Goal: Task Accomplishment & Management: Complete application form

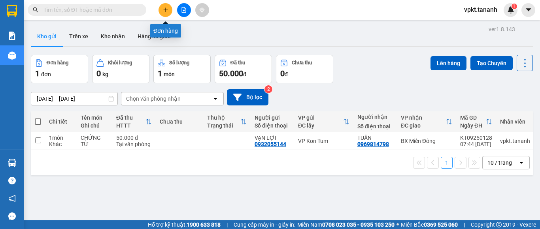
click at [165, 12] on icon "plus" at bounding box center [166, 10] width 6 height 6
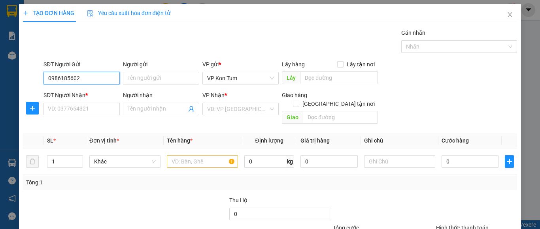
type input "0986185602"
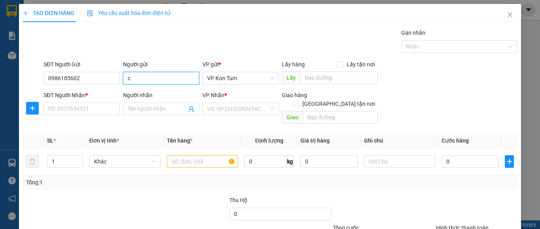
type input "c"
type input "C DUNG"
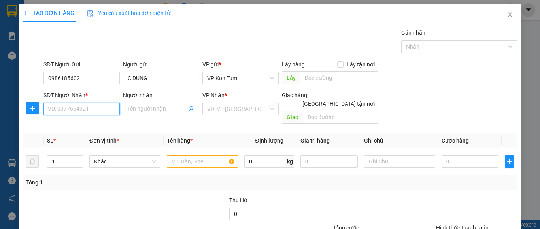
click at [64, 107] on input "SĐT Người Nhận *" at bounding box center [82, 109] width 76 height 13
type input "0963765505"
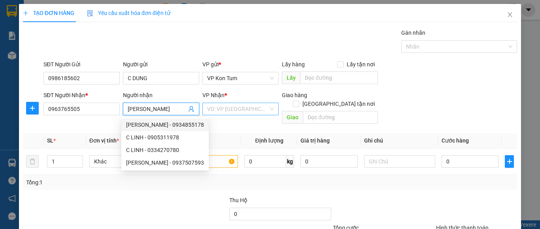
type input "[PERSON_NAME]"
click at [237, 110] on input "search" at bounding box center [237, 109] width 61 height 12
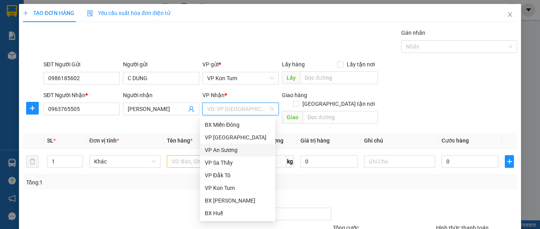
click at [231, 148] on div "VP An Sương" at bounding box center [238, 150] width 66 height 9
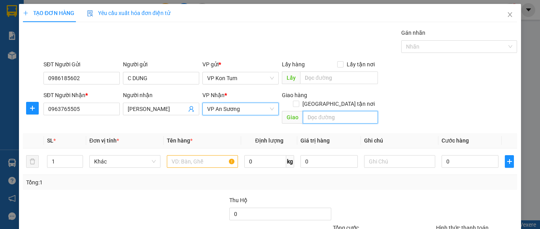
click at [328, 114] on input "text" at bounding box center [340, 117] width 75 height 13
type input "G"
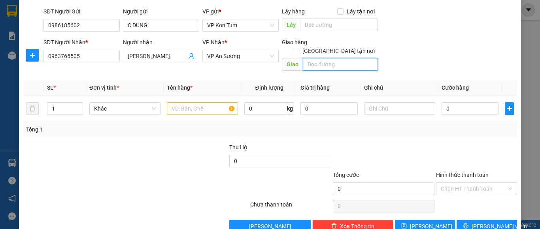
scroll to position [63, 0]
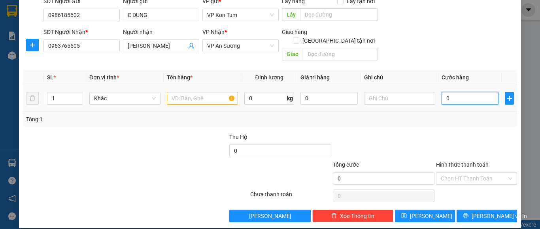
click at [449, 92] on input "0" at bounding box center [470, 98] width 57 height 13
type input "6"
type input "60"
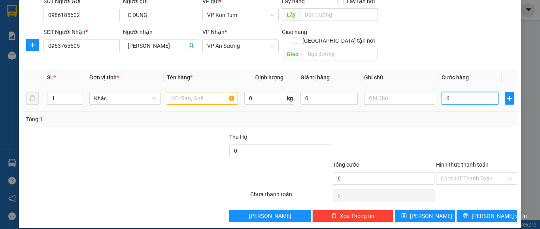
type input "60"
type input "600"
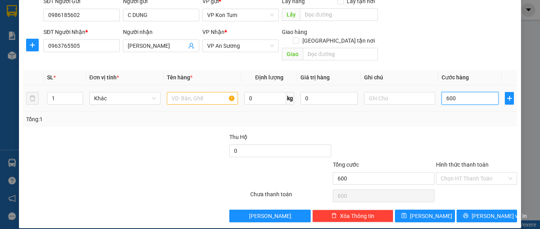
type input "6.000"
type input "60.000"
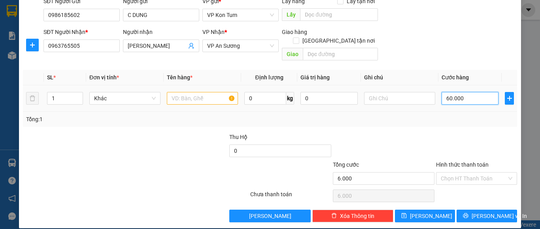
type input "60.000"
click at [382, 92] on input "text" at bounding box center [399, 98] width 71 height 13
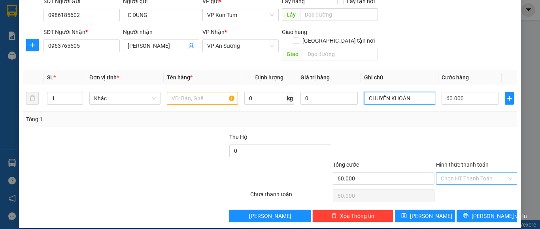
type input "CHUYỂN KHOẢN"
click at [462, 173] on input "Hình thức thanh toán" at bounding box center [474, 179] width 66 height 12
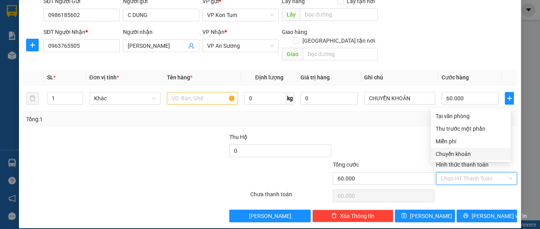
click at [466, 154] on div "Chuyển khoản" at bounding box center [471, 154] width 70 height 9
type input "0"
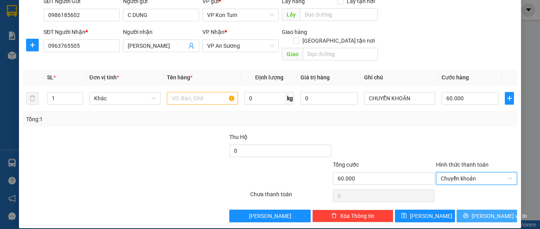
click at [478, 212] on span "[PERSON_NAME] và In" at bounding box center [499, 216] width 55 height 9
click at [480, 212] on span "[PERSON_NAME] và In" at bounding box center [499, 216] width 55 height 9
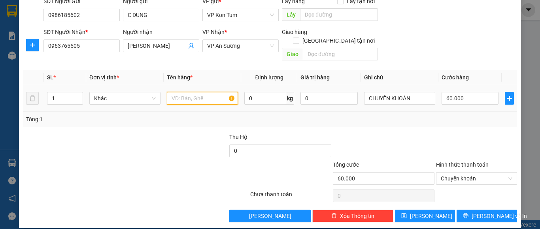
click at [184, 92] on input "text" at bounding box center [202, 98] width 71 height 13
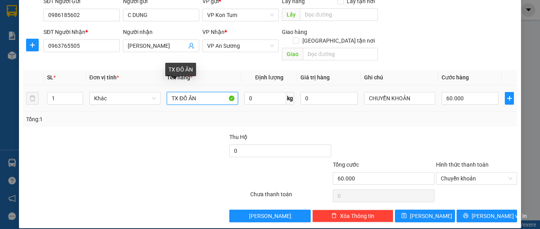
click at [170, 92] on input "TX ĐỒ ĂN" at bounding box center [202, 98] width 71 height 13
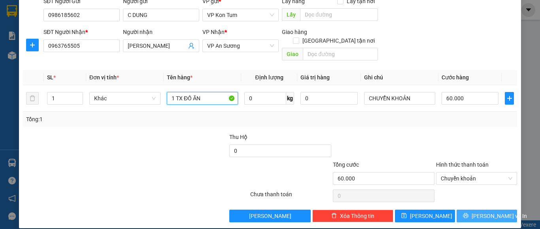
type input "1 TX ĐỒ ĂN"
click at [477, 212] on span "[PERSON_NAME] và In" at bounding box center [499, 216] width 55 height 9
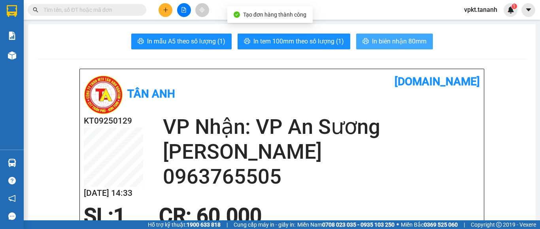
click at [388, 42] on span "In biên nhận 80mm" at bounding box center [399, 41] width 55 height 10
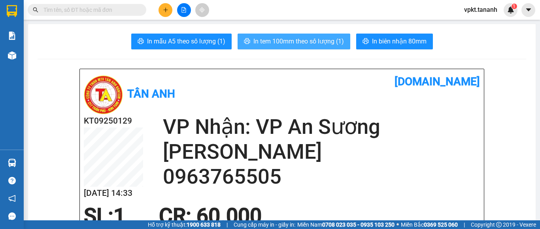
click at [312, 42] on span "In tem 100mm theo số lượng (1)" at bounding box center [299, 41] width 91 height 10
